Goal: Task Accomplishment & Management: Manage account settings

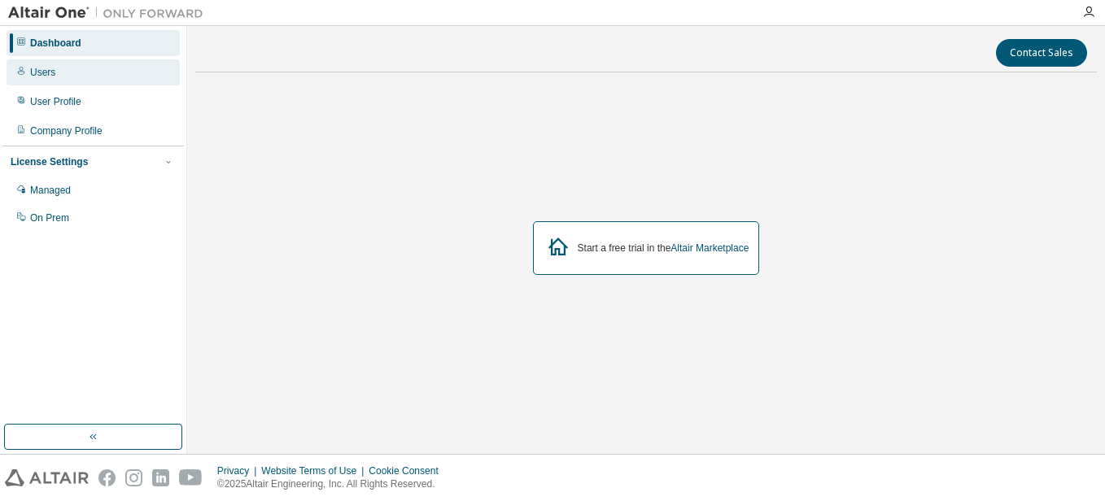
click at [59, 75] on div "Users" at bounding box center [93, 72] width 173 height 26
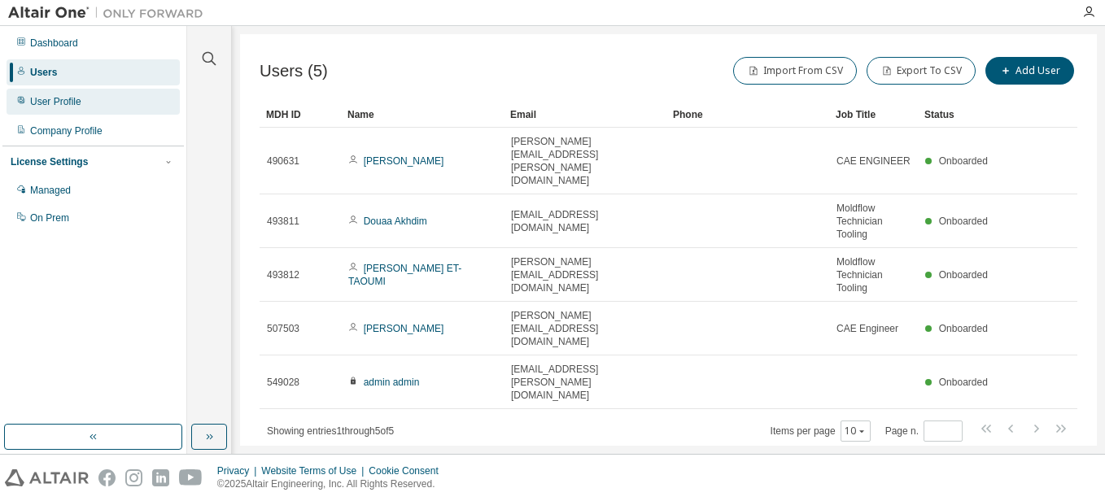
click at [50, 98] on div "User Profile" at bounding box center [55, 101] width 51 height 13
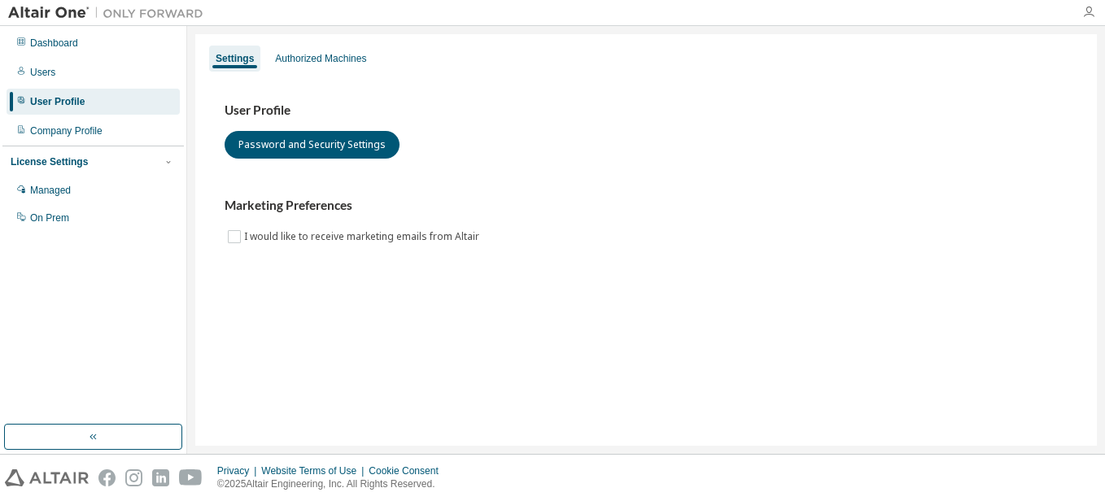
click at [1084, 8] on icon "button" at bounding box center [1088, 12] width 13 height 13
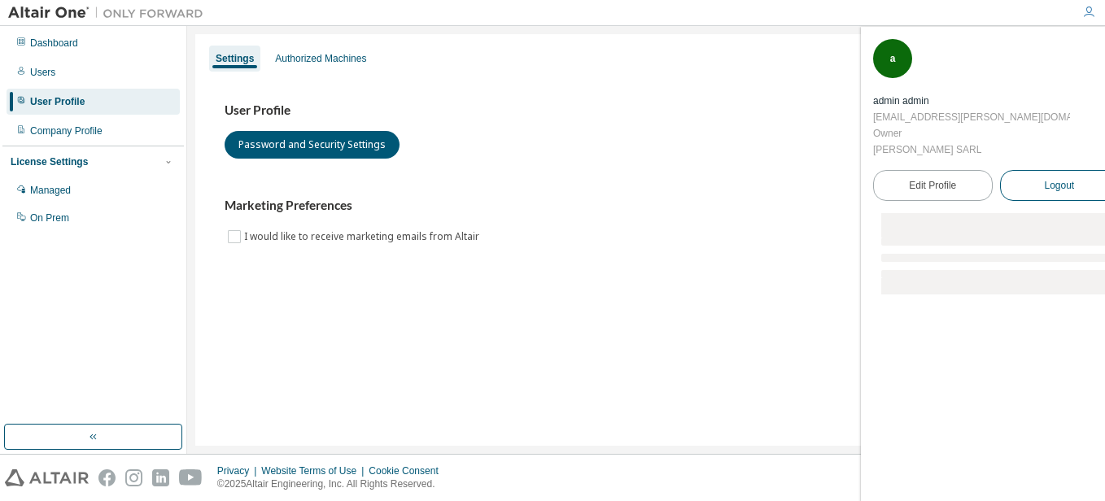
click at [1054, 177] on span "Logout" at bounding box center [1059, 185] width 30 height 16
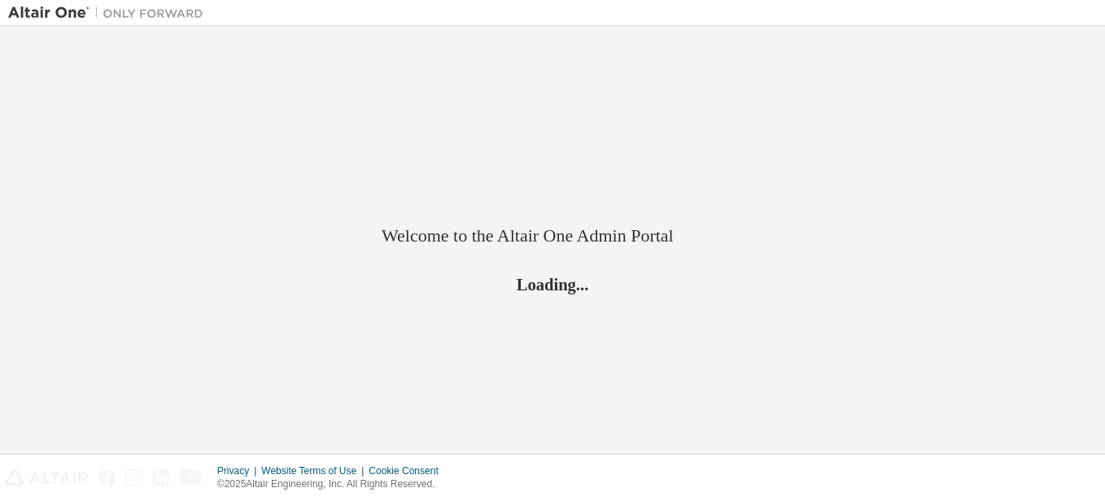
click at [805, 85] on div "Welcome to the Altair One Admin Portal Loading..." at bounding box center [552, 240] width 1089 height 412
